Goal: Find specific page/section: Find specific page/section

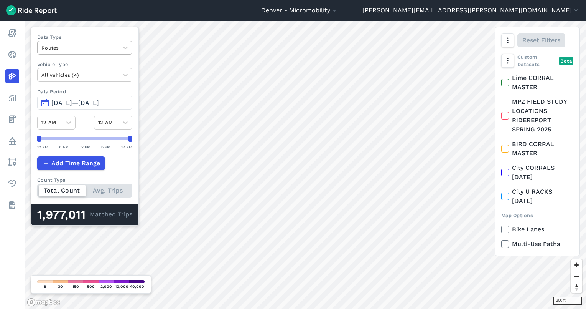
click at [69, 43] on div "Routes" at bounding box center [78, 48] width 81 height 12
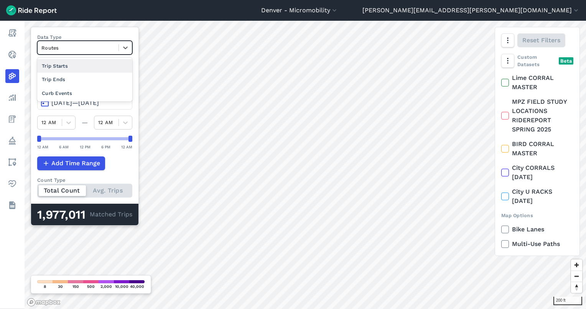
click at [64, 45] on div at bounding box center [77, 47] width 73 height 9
click at [69, 76] on div "Trip Ends" at bounding box center [84, 79] width 95 height 13
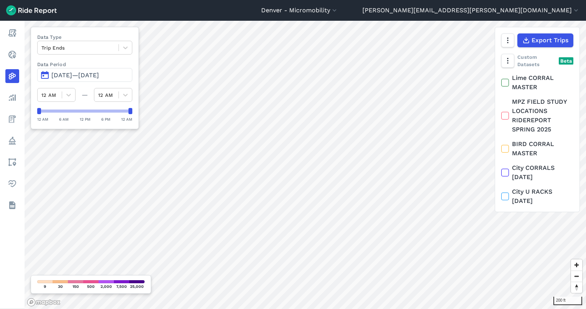
click at [87, 75] on span "[DATE]—[DATE]" at bounding box center [75, 74] width 48 height 7
